Goal: Task Accomplishment & Management: Manage account settings

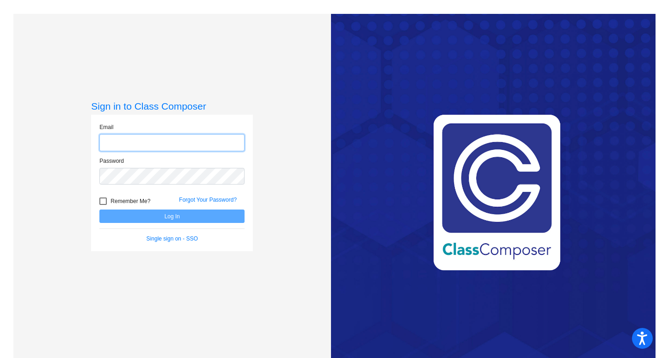
type input "hintzk@gaylord.k12.mi.us"
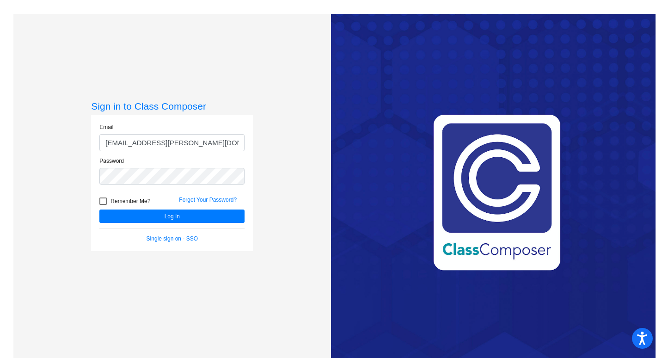
click at [265, 324] on div "Sign in to Class Composer Email hintzk@gaylord.k12.mi.us Password Remember Me? …" at bounding box center [171, 193] width 317 height 358
